Goal: Check status: Check status

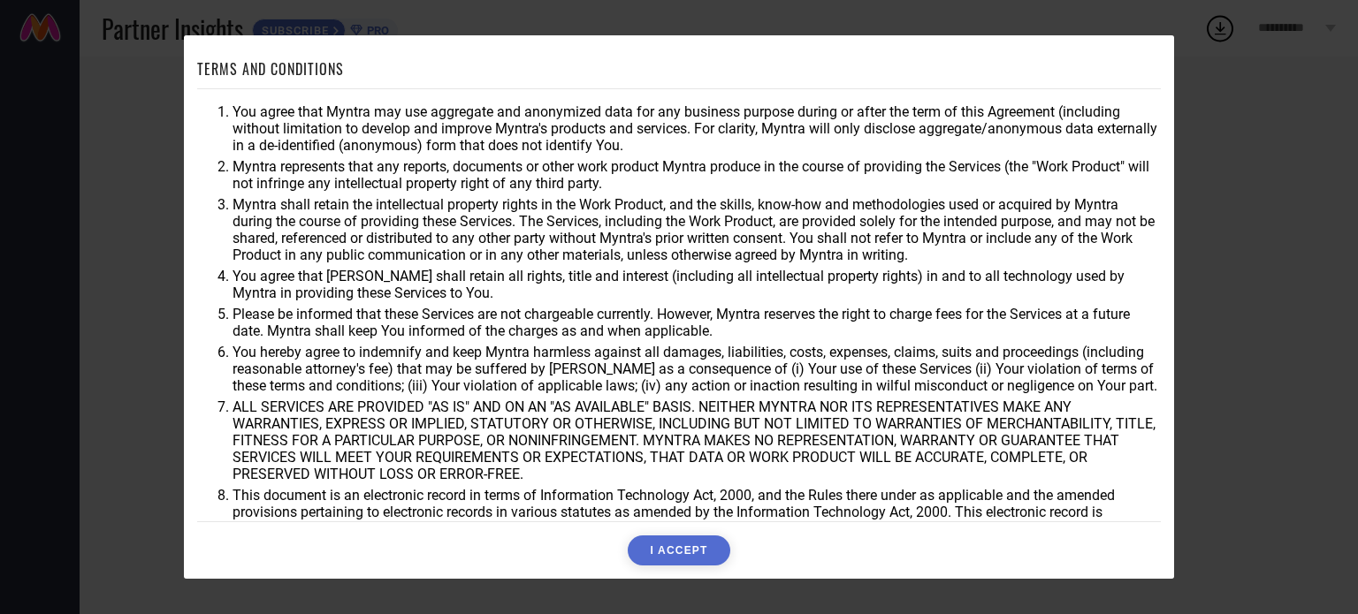
click at [681, 561] on button "I ACCEPT" at bounding box center [679, 551] width 102 height 30
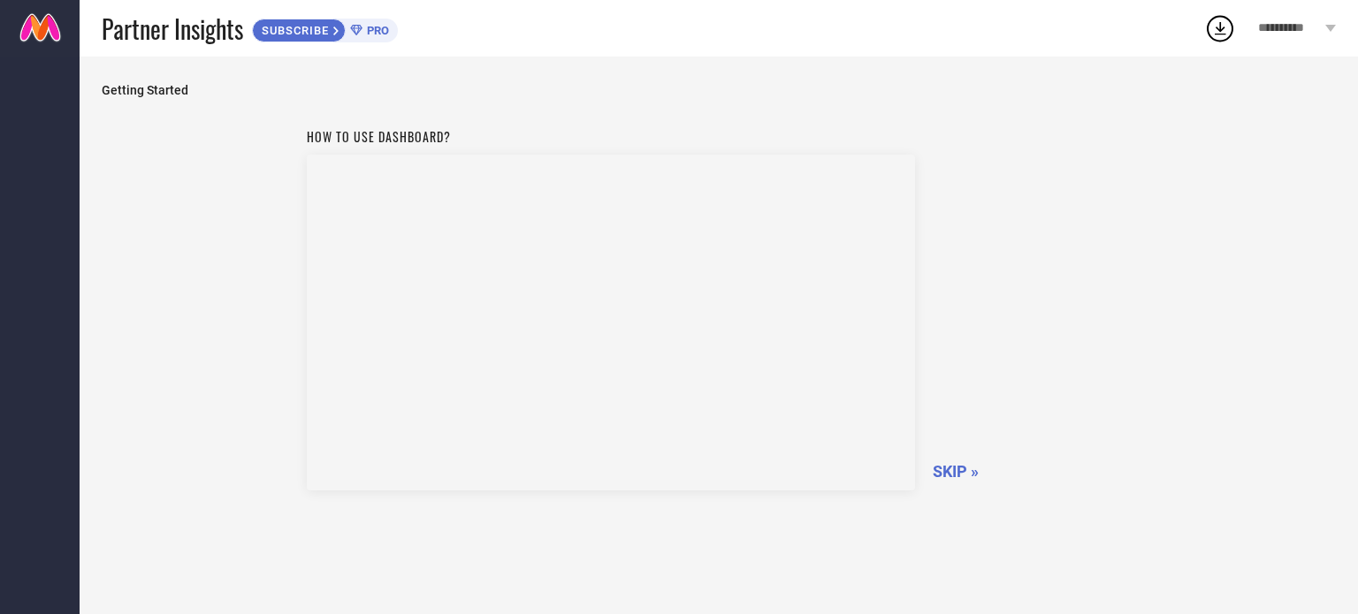
click at [956, 469] on span "SKIP »" at bounding box center [956, 471] width 46 height 19
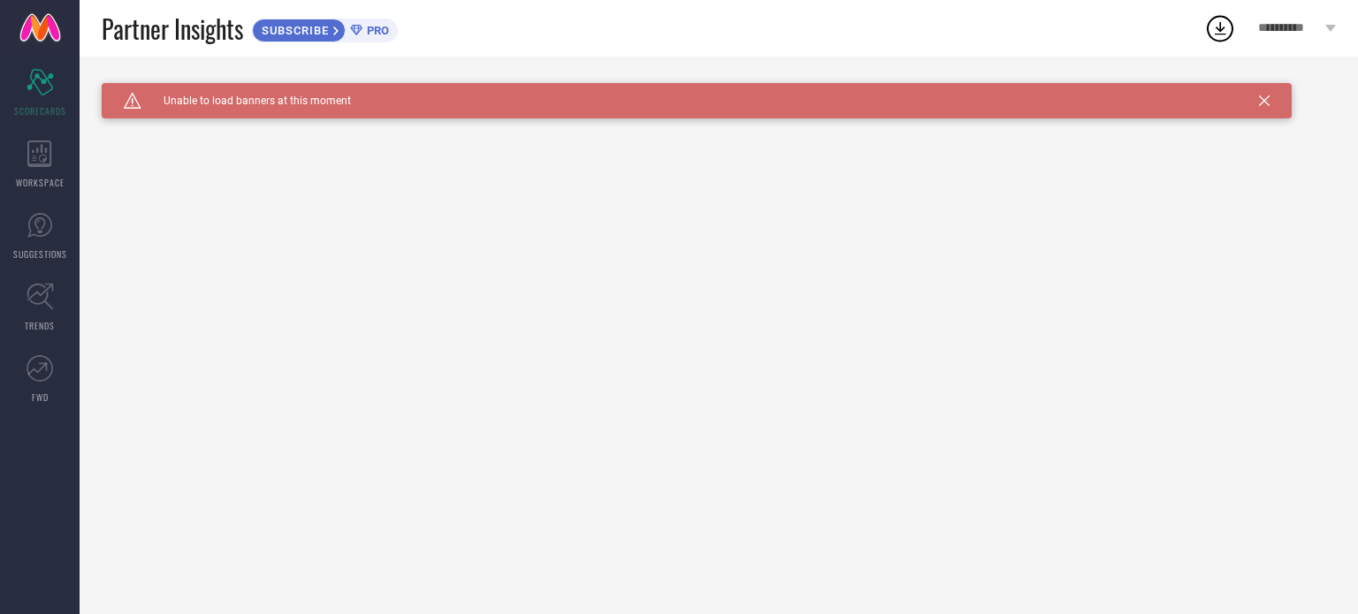
click at [1262, 95] on icon at bounding box center [1264, 100] width 11 height 11
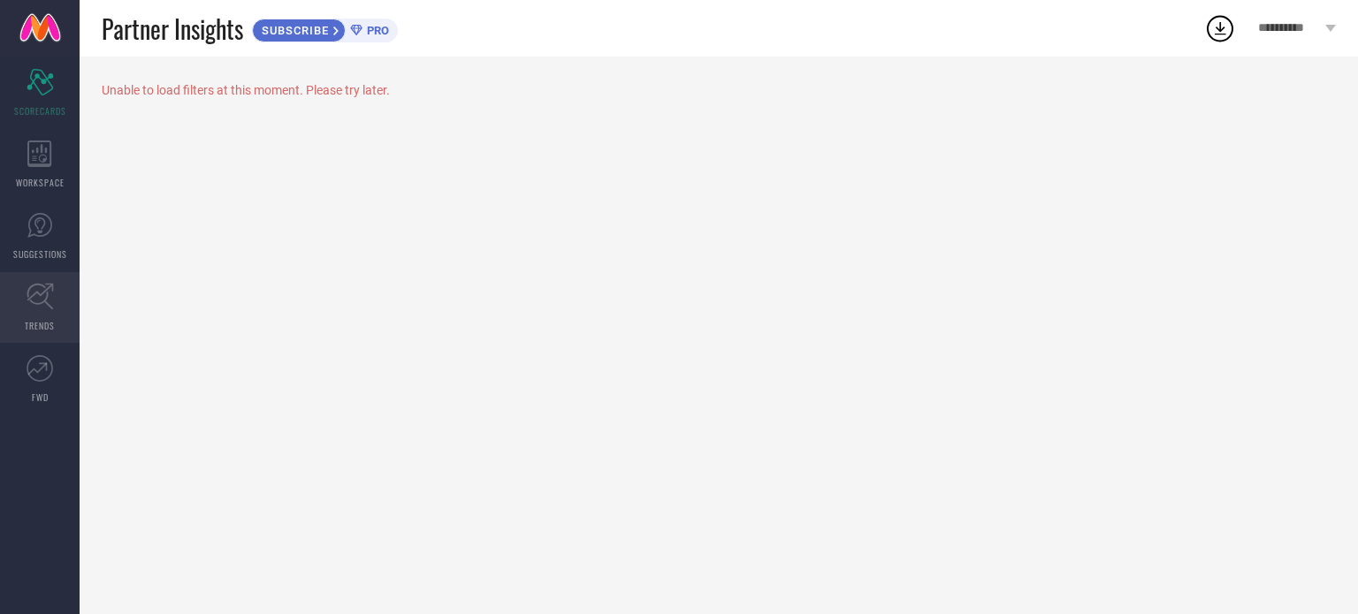
click at [32, 298] on icon at bounding box center [40, 296] width 27 height 27
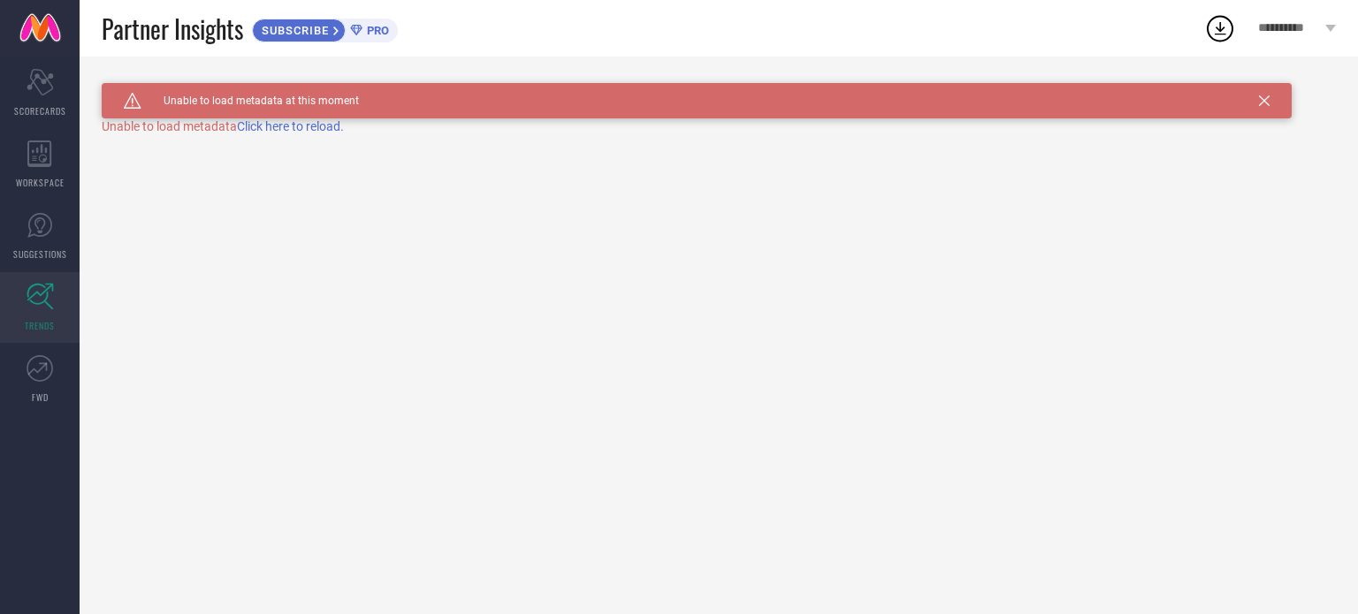
click at [295, 124] on span "Click here to reload." at bounding box center [290, 126] width 107 height 14
click at [18, 115] on span "SCORECARDS" at bounding box center [40, 110] width 52 height 13
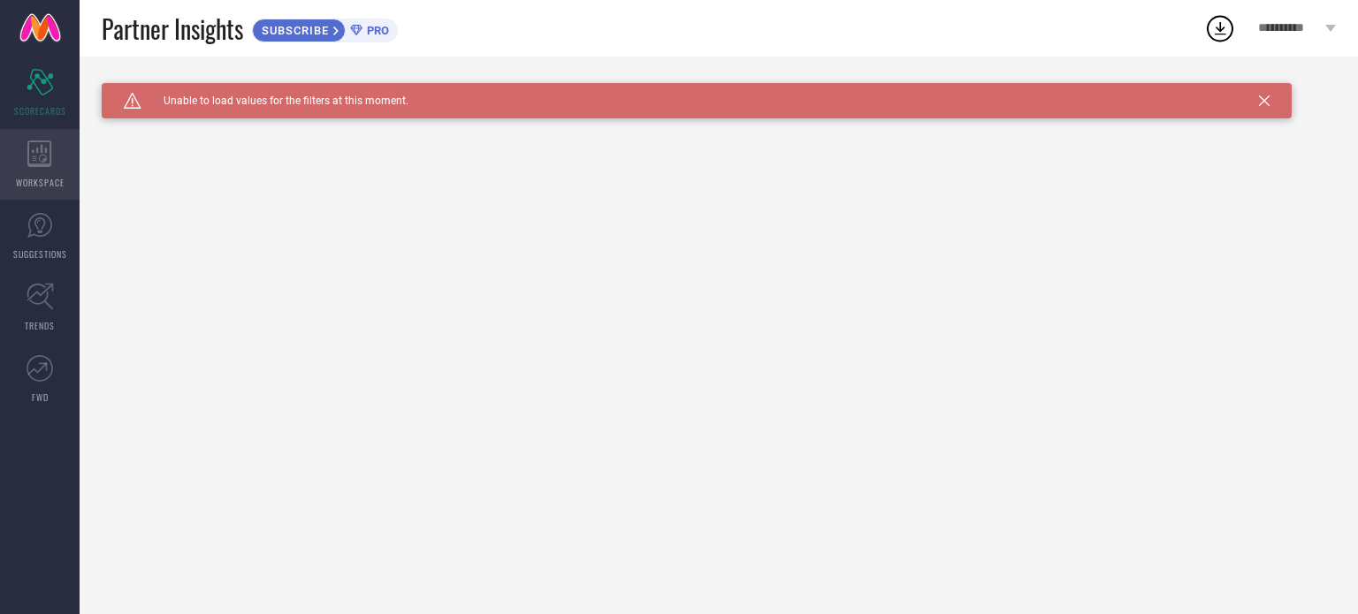
click at [45, 147] on icon at bounding box center [39, 154] width 25 height 27
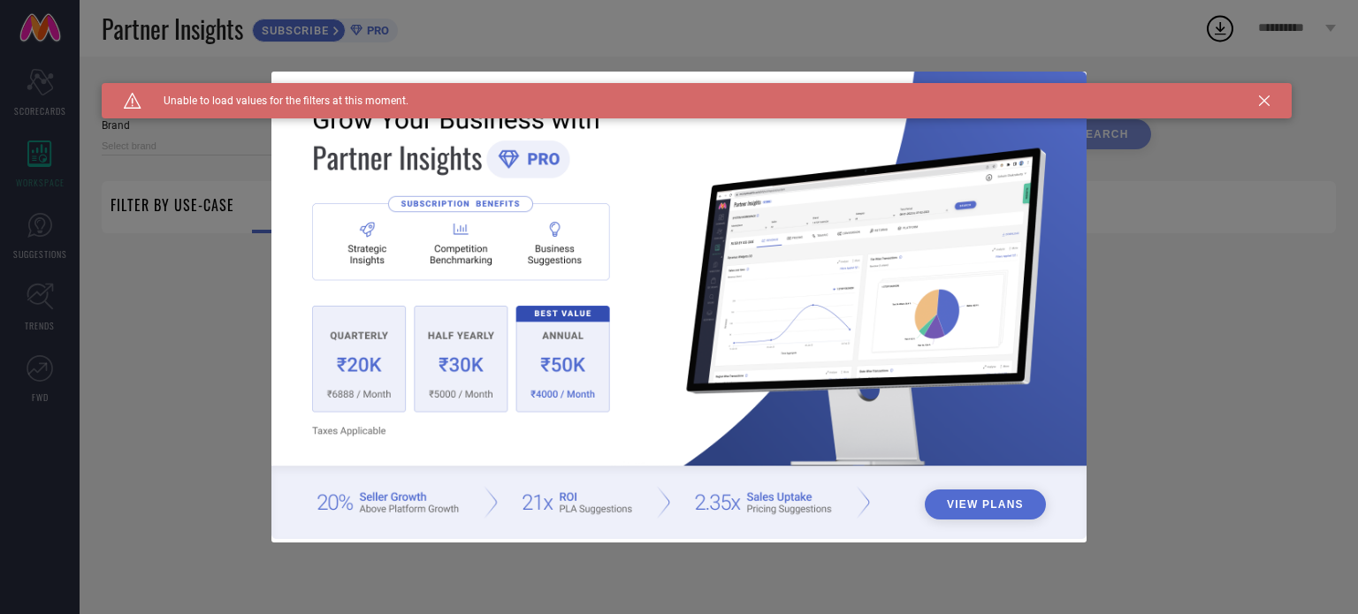
click at [1262, 97] on icon at bounding box center [1264, 100] width 11 height 11
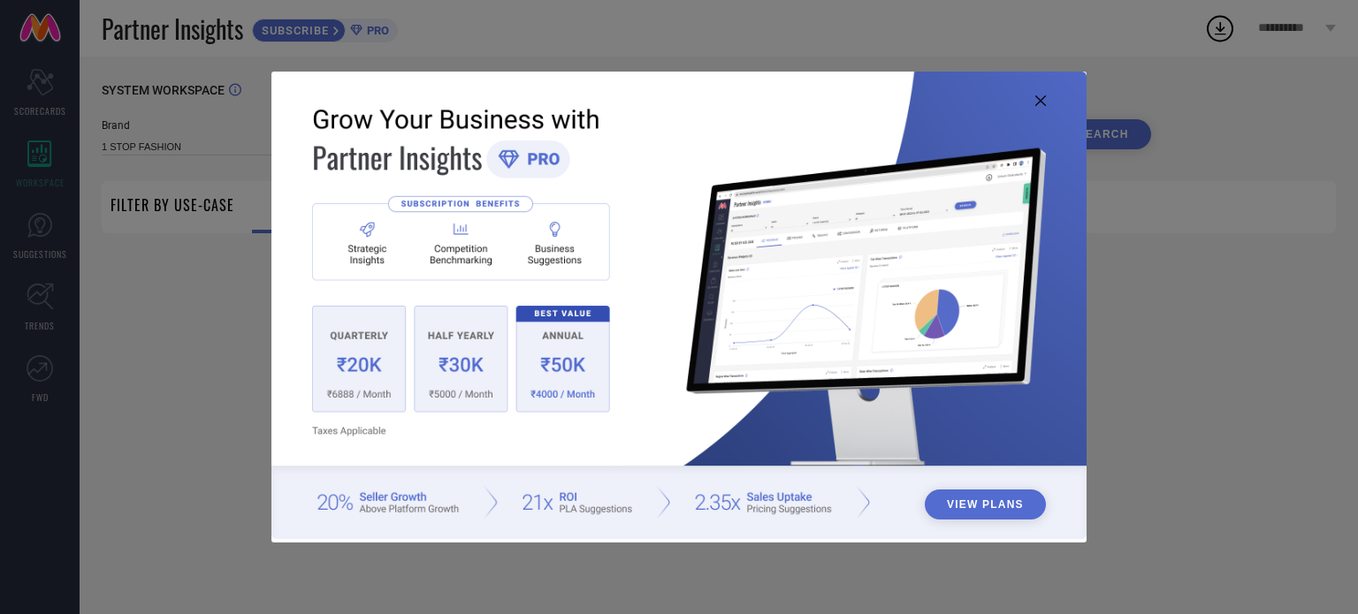
type input "1 STOP FASHION"
type input "All"
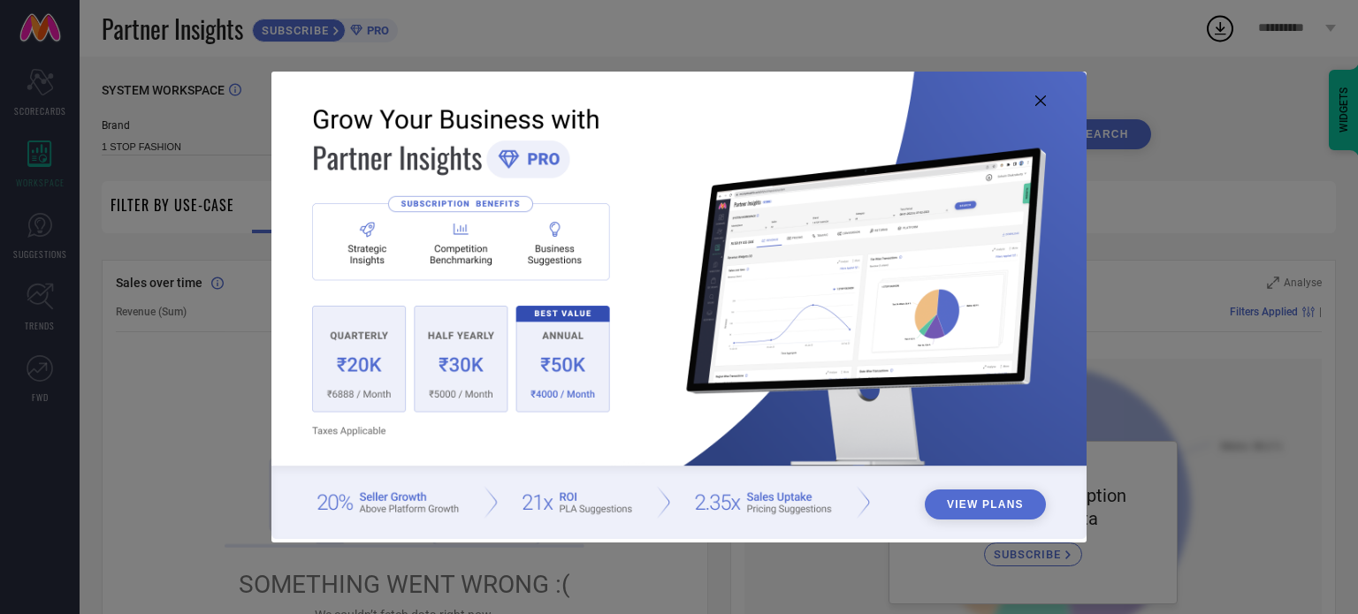
click at [1040, 99] on icon at bounding box center [1040, 100] width 11 height 11
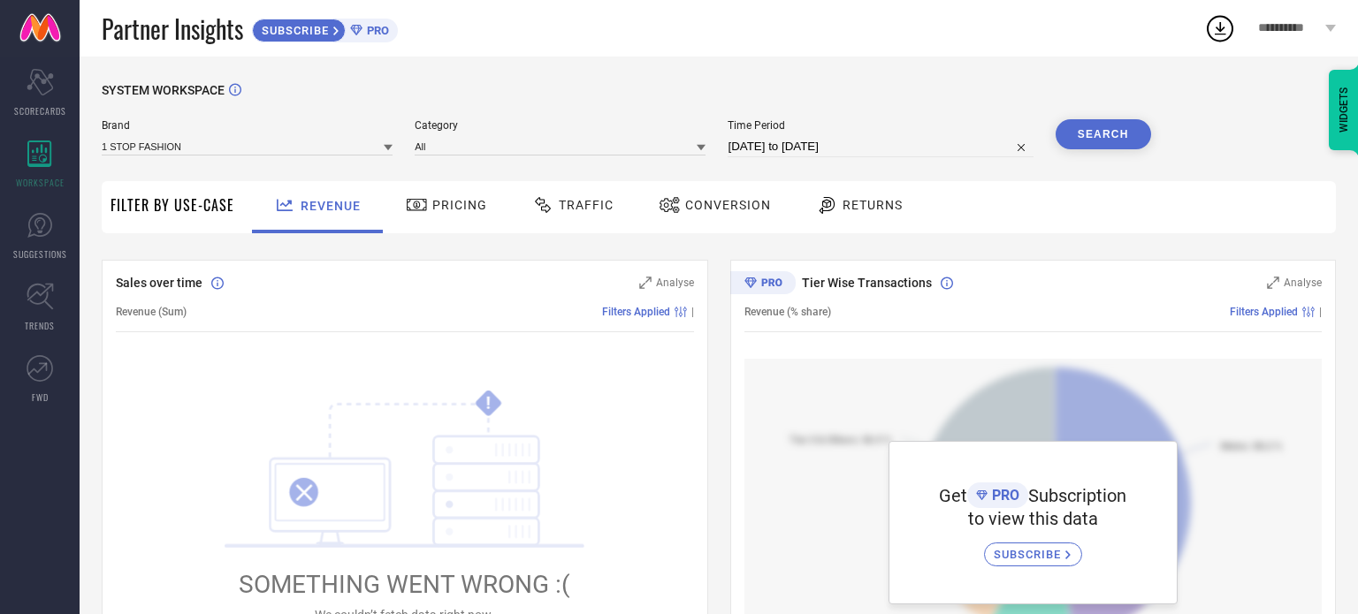
click at [580, 208] on span "Traffic" at bounding box center [586, 205] width 55 height 14
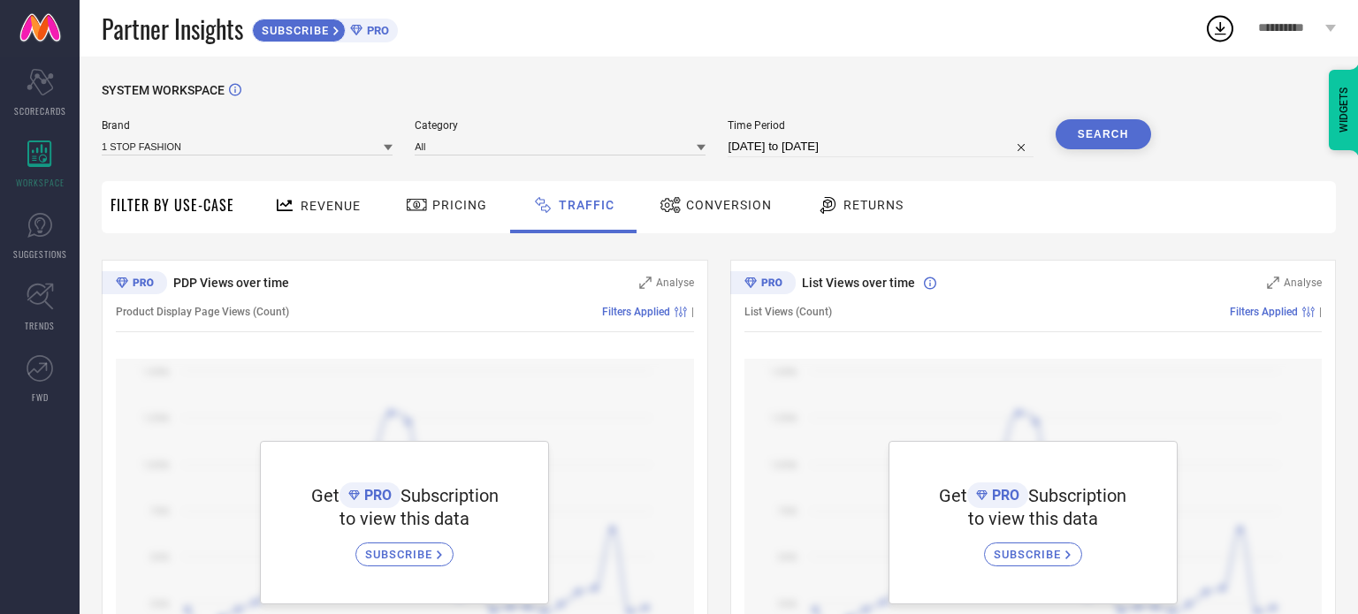
click at [668, 201] on icon at bounding box center [669, 205] width 19 height 16
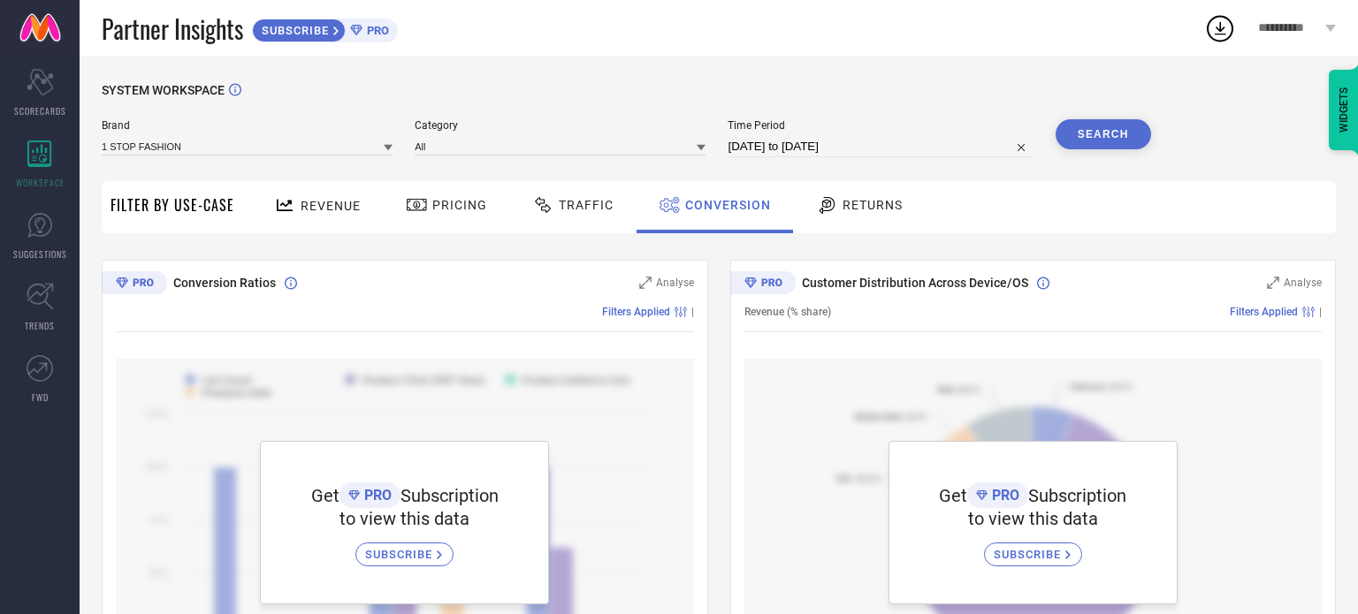
click at [332, 204] on span "Revenue" at bounding box center [331, 206] width 60 height 14
